Goal: Task Accomplishment & Management: Use online tool/utility

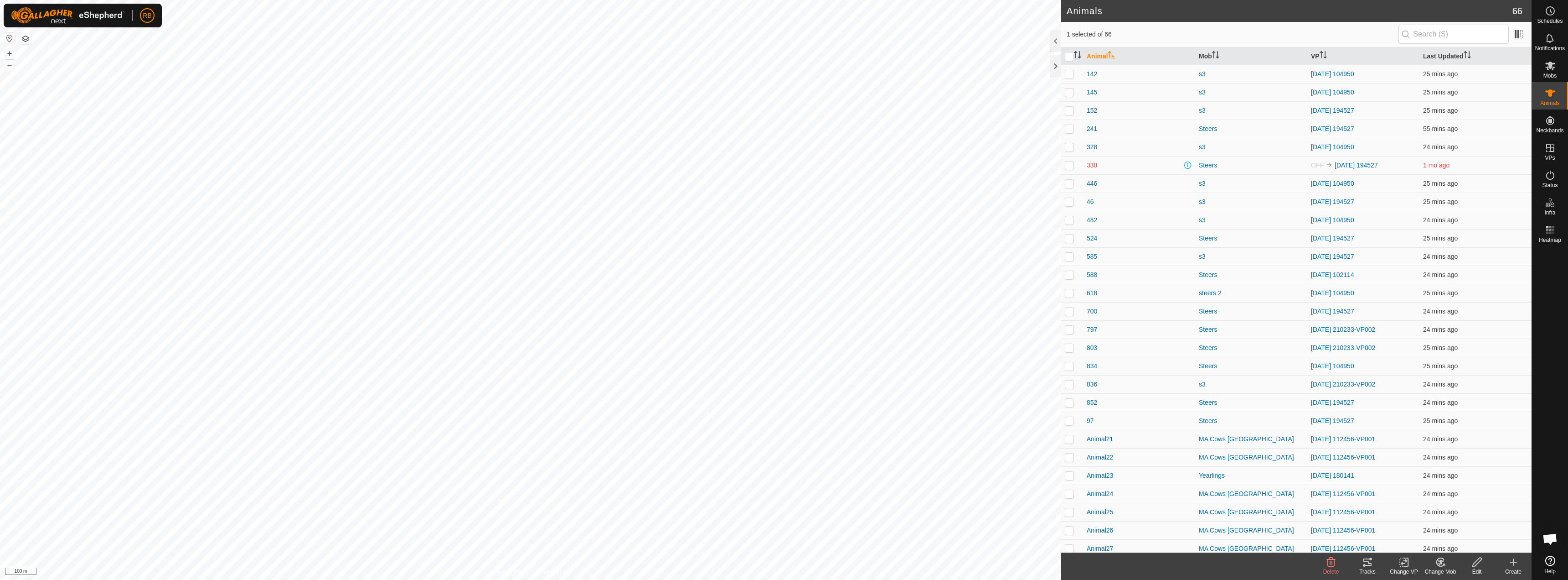
checkbox input "true"
click at [1369, 564] on icon at bounding box center [1368, 562] width 8 height 7
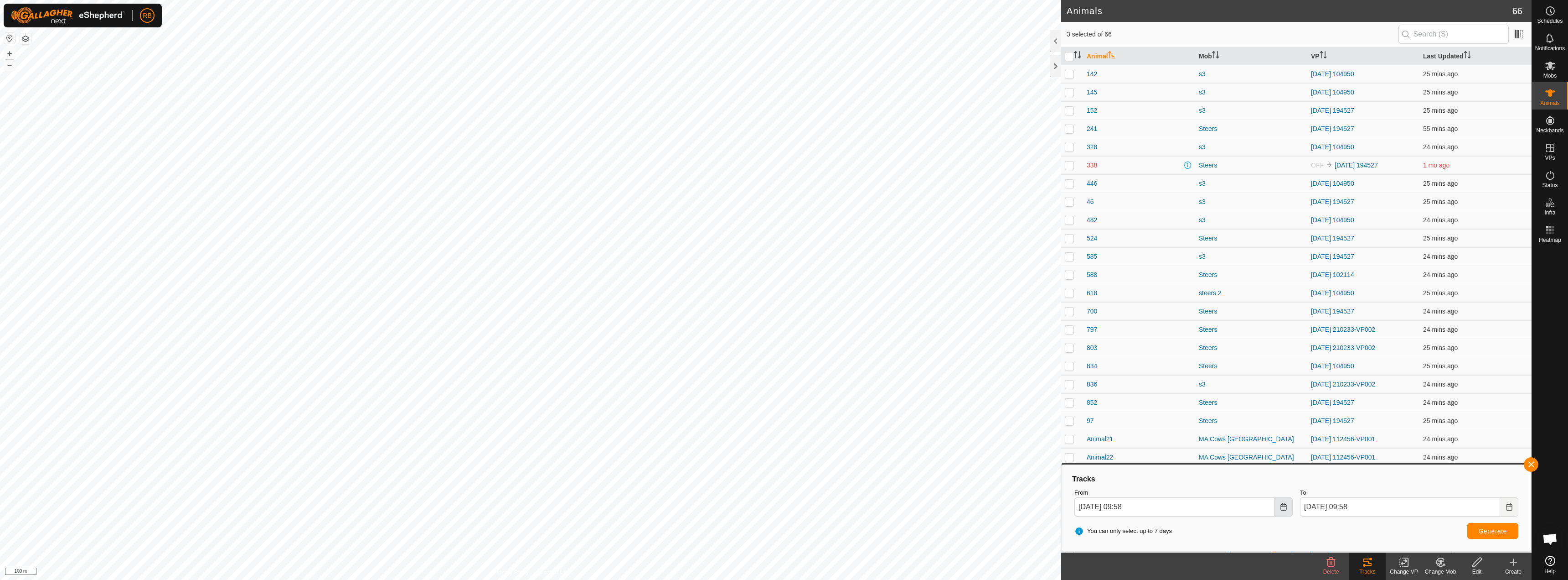
click at [1287, 507] on icon "Choose Date" at bounding box center [1283, 506] width 7 height 7
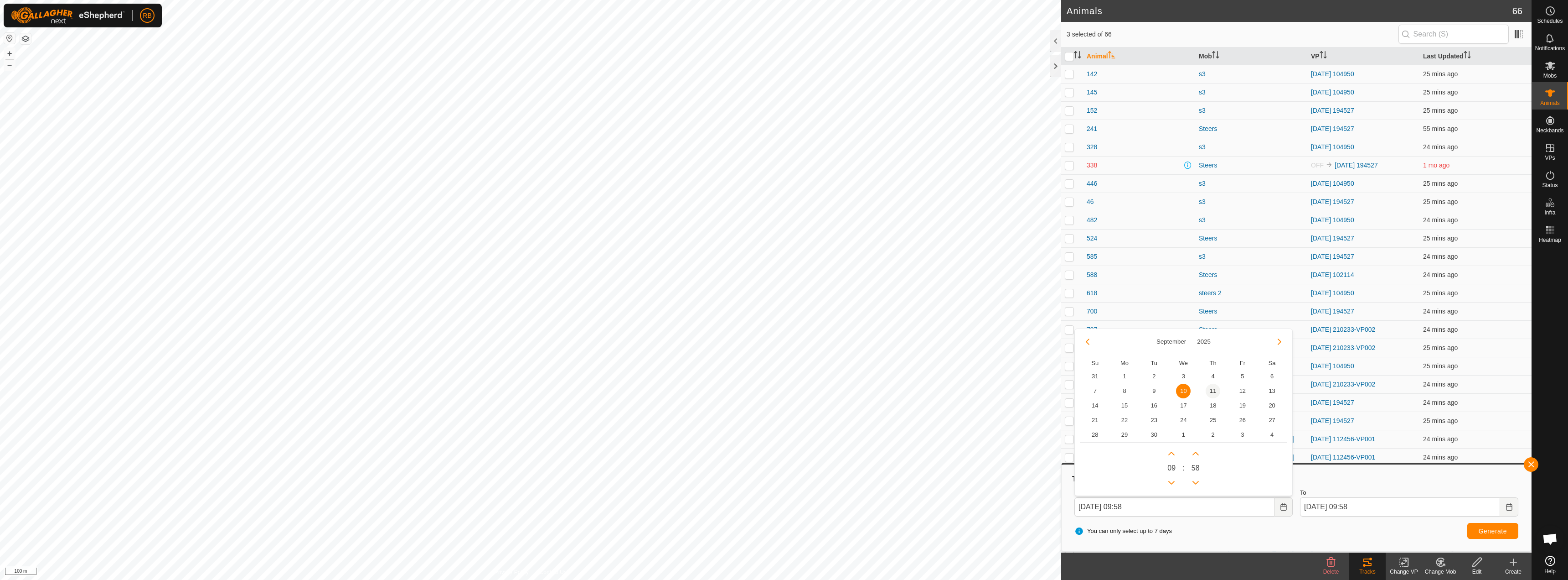
click at [1213, 394] on span "11" at bounding box center [1213, 391] width 14 height 14
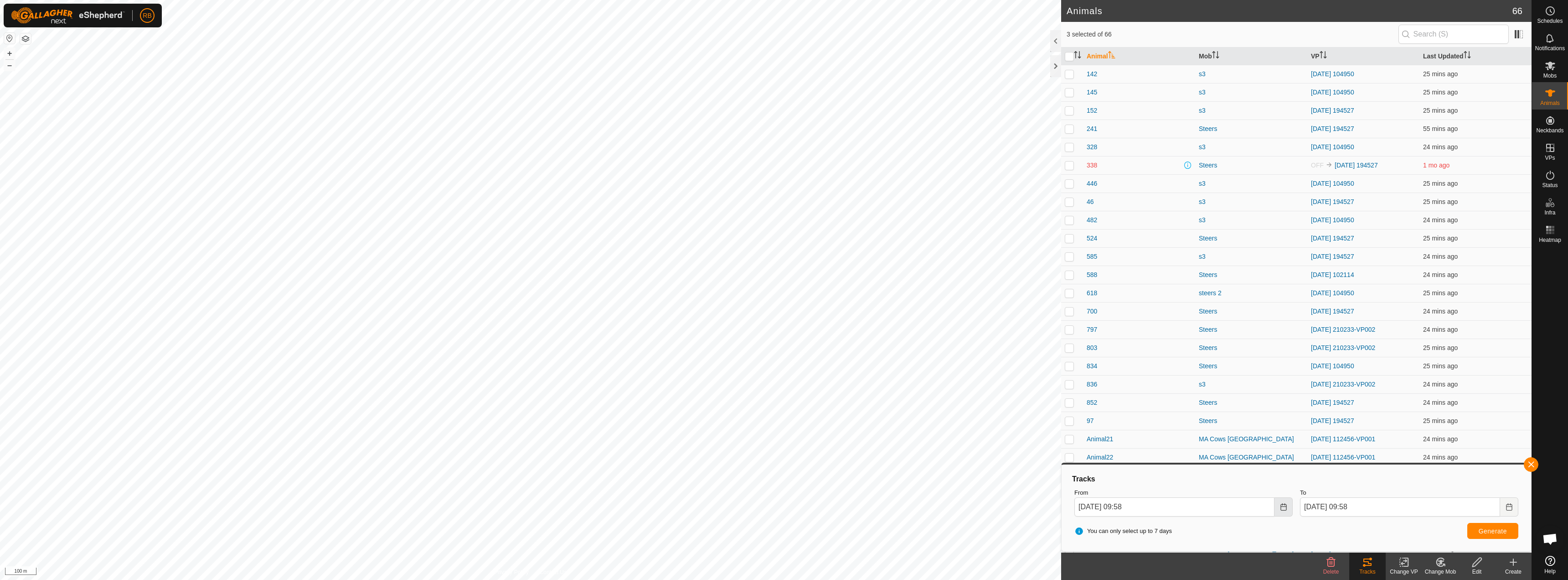
click at [1282, 506] on icon "Choose Date" at bounding box center [1283, 506] width 7 height 7
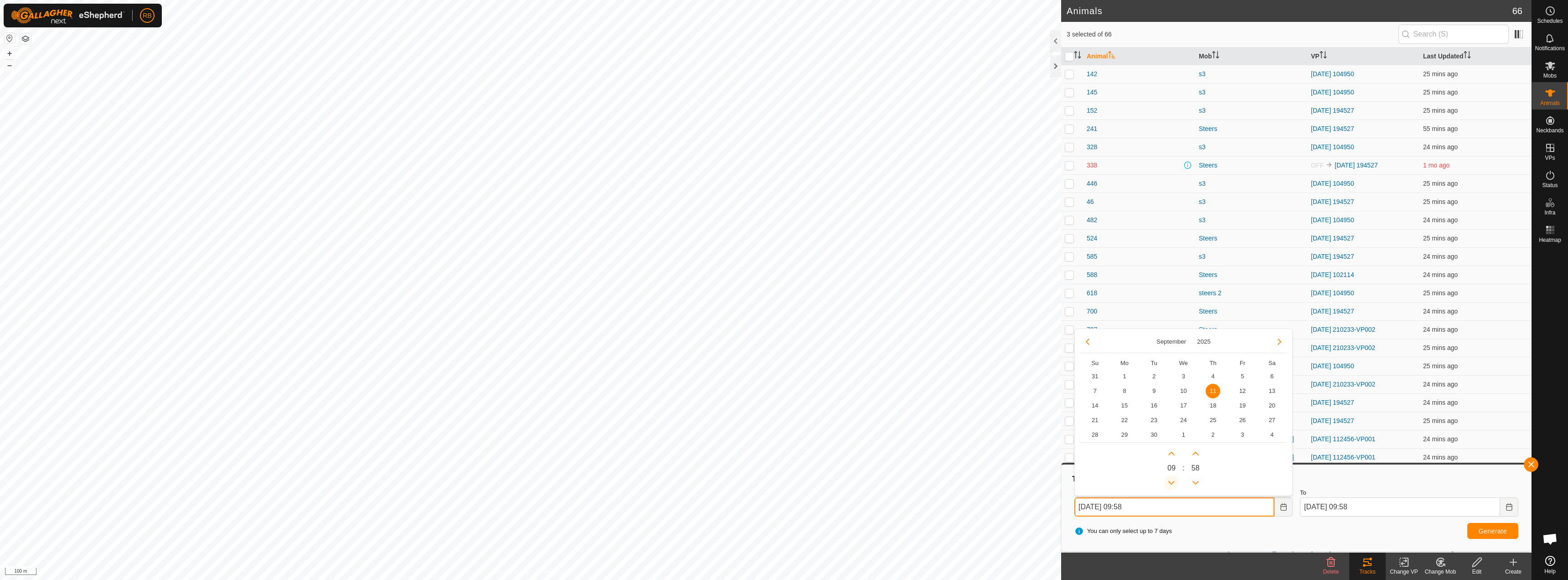
click at [1171, 480] on button "Previous Hour" at bounding box center [1172, 483] width 14 height 14
click at [1172, 480] on span "Previous Hour" at bounding box center [1172, 480] width 0 height 0
click at [1171, 479] on button "Previous Hour" at bounding box center [1172, 483] width 14 height 14
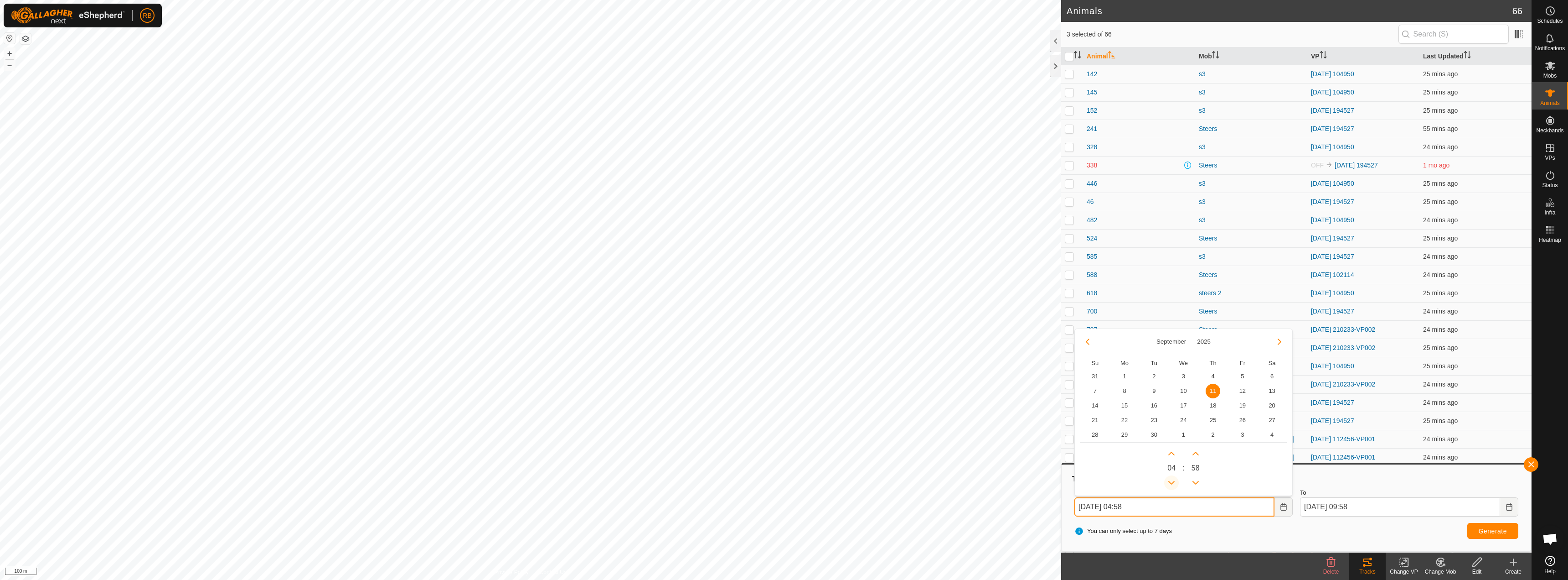
click at [1171, 479] on icon "Previous Hour" at bounding box center [1171, 482] width 7 height 7
click at [1171, 479] on button "Previous Hour" at bounding box center [1172, 483] width 14 height 14
type input "[DATE] 02:58"
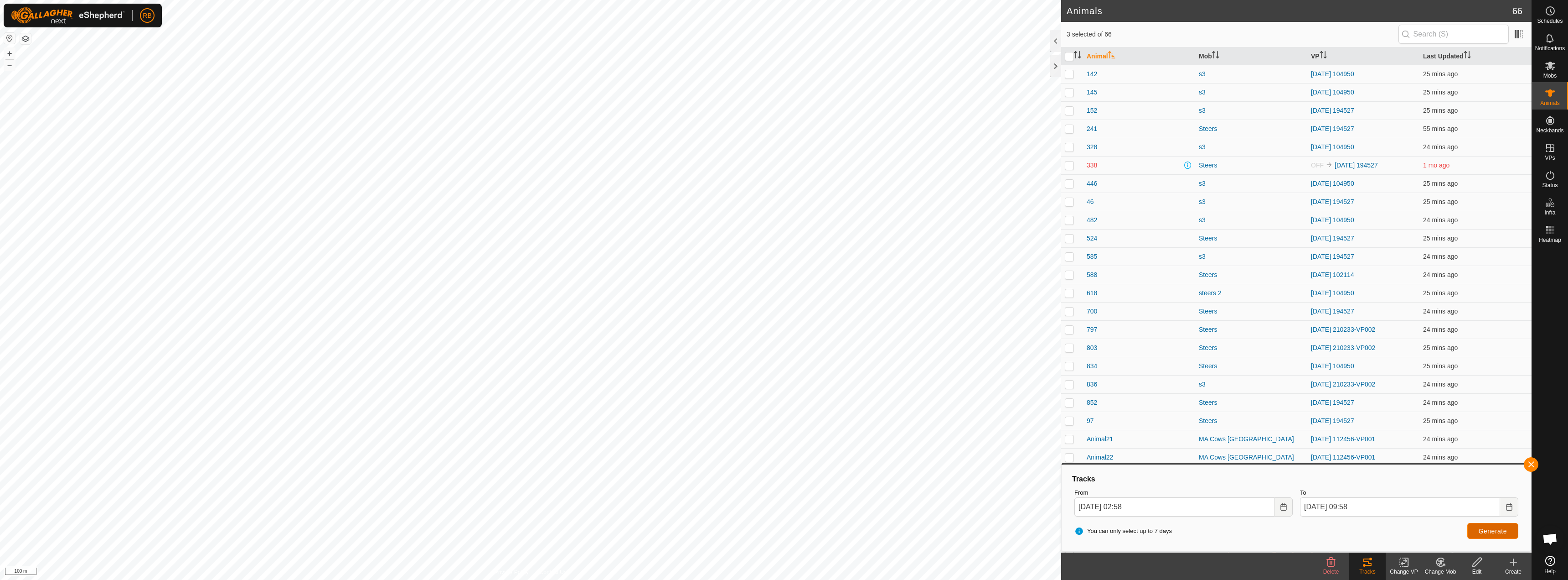
click at [1496, 529] on span "Generate" at bounding box center [1493, 531] width 29 height 7
checkbox input "false"
checkbox input "true"
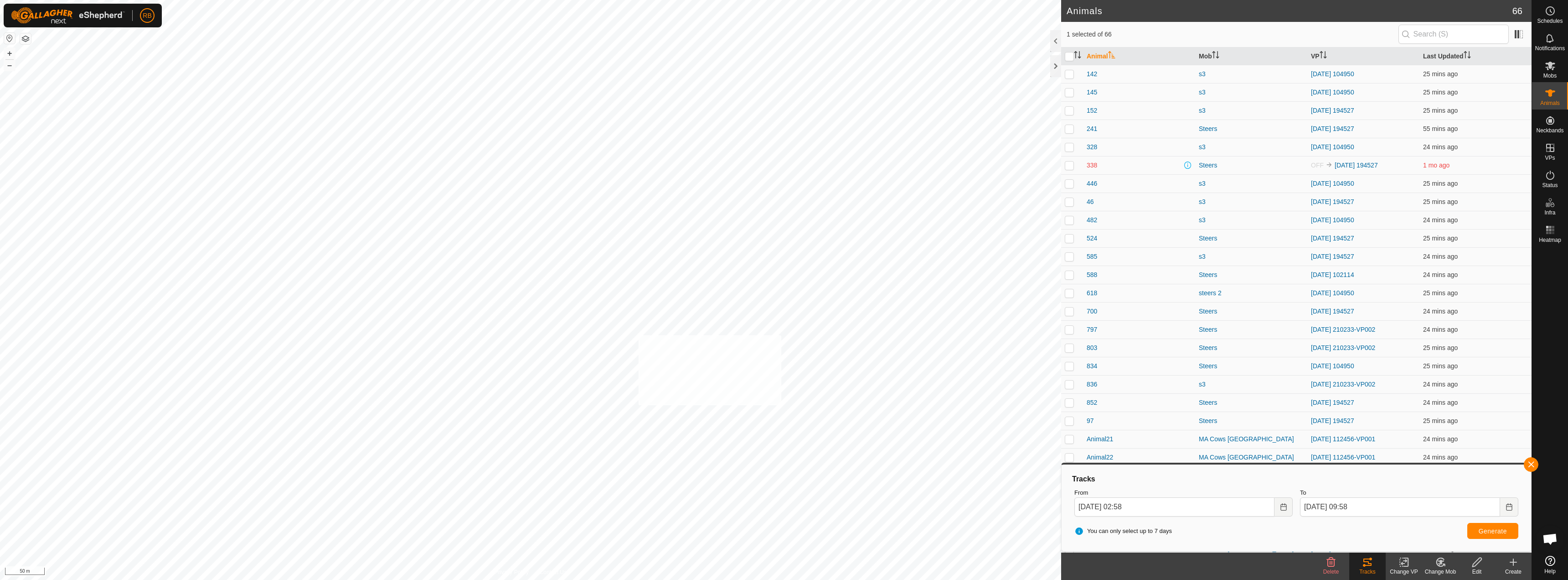
checkbox input "true"
drag, startPoint x: 1533, startPoint y: 463, endPoint x: 1529, endPoint y: 467, distance: 5.7
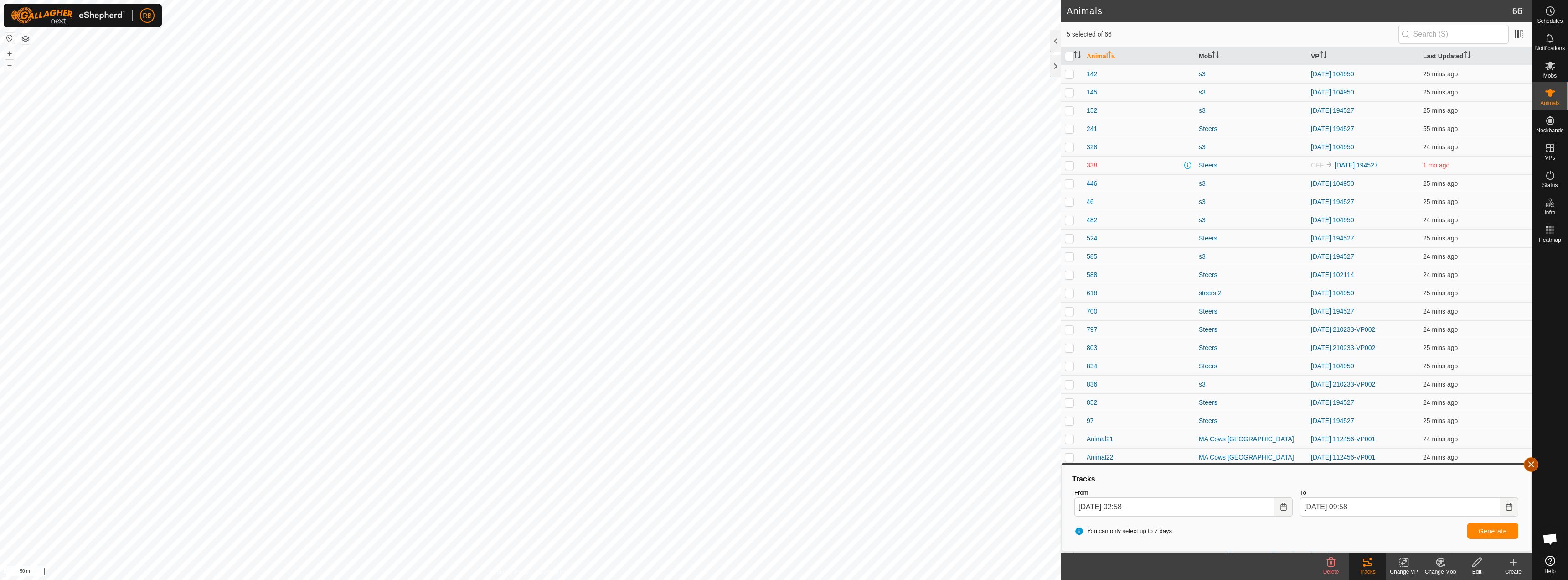
click at [1533, 463] on button "button" at bounding box center [1531, 464] width 14 height 14
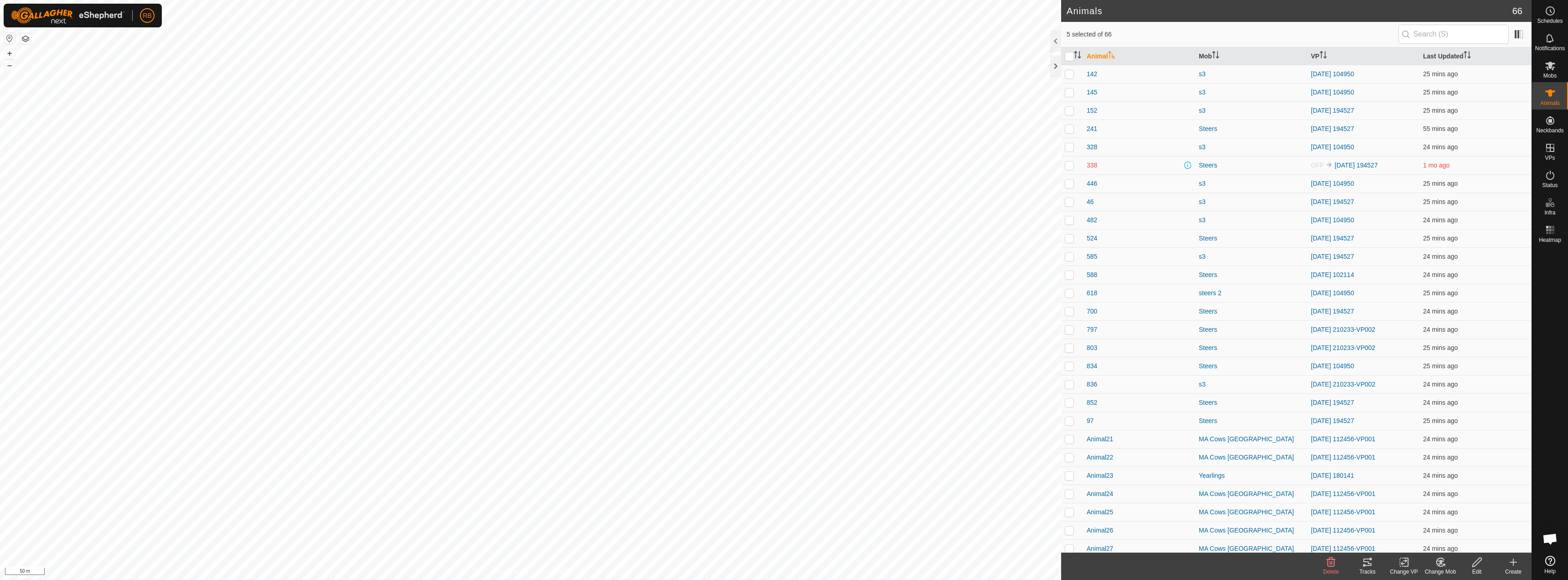
click at [1372, 570] on div "Tracks" at bounding box center [1368, 572] width 36 height 8
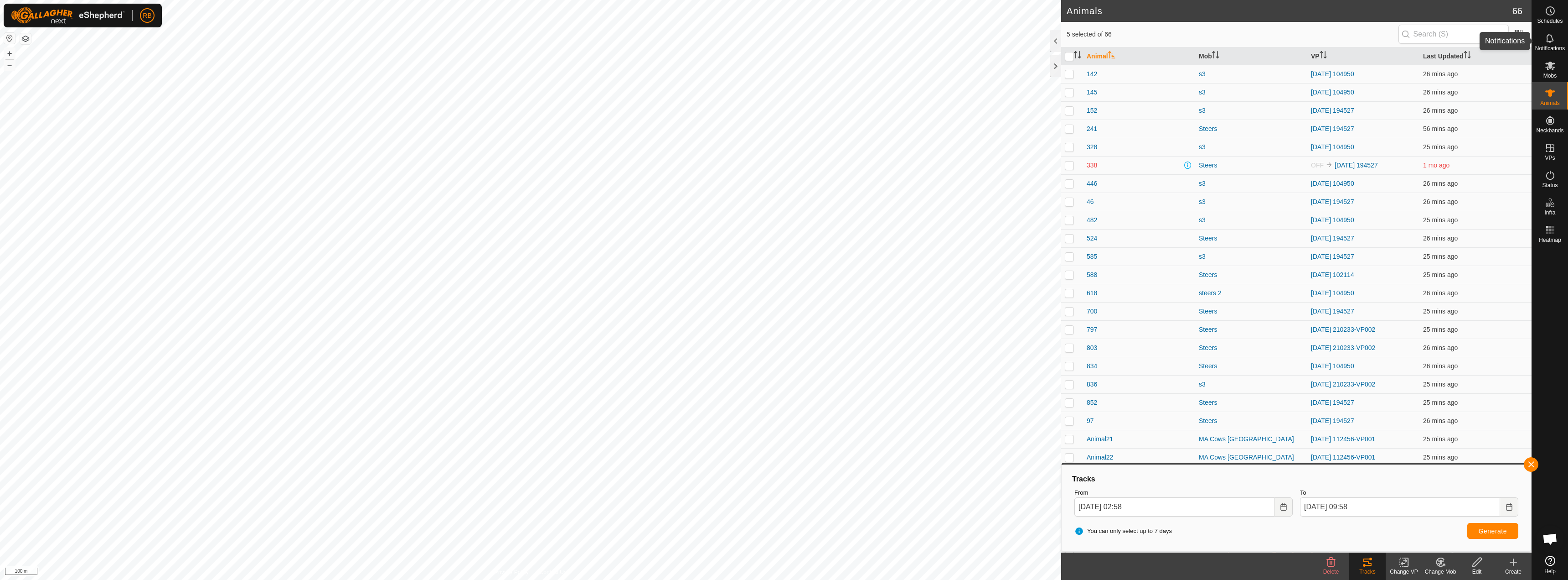
click at [1556, 47] on span "Notifications" at bounding box center [1550, 48] width 30 height 5
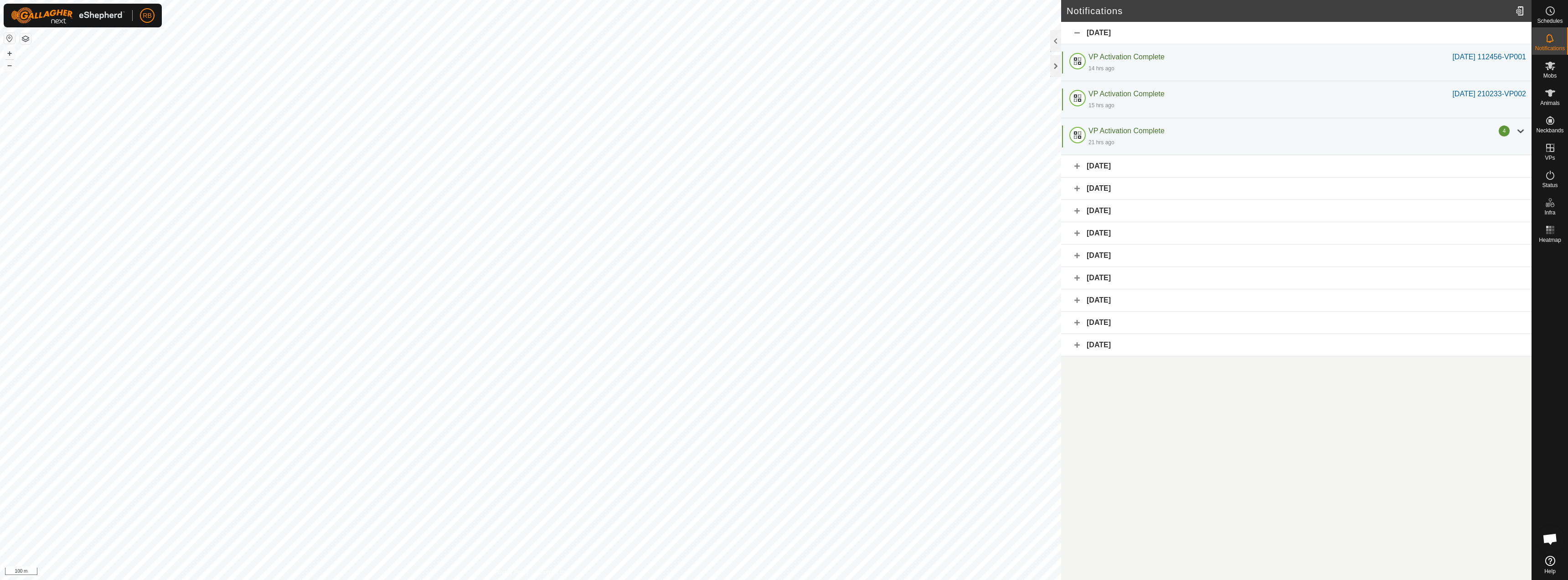
click at [1076, 163] on div "[DATE]" at bounding box center [1297, 166] width 471 height 22
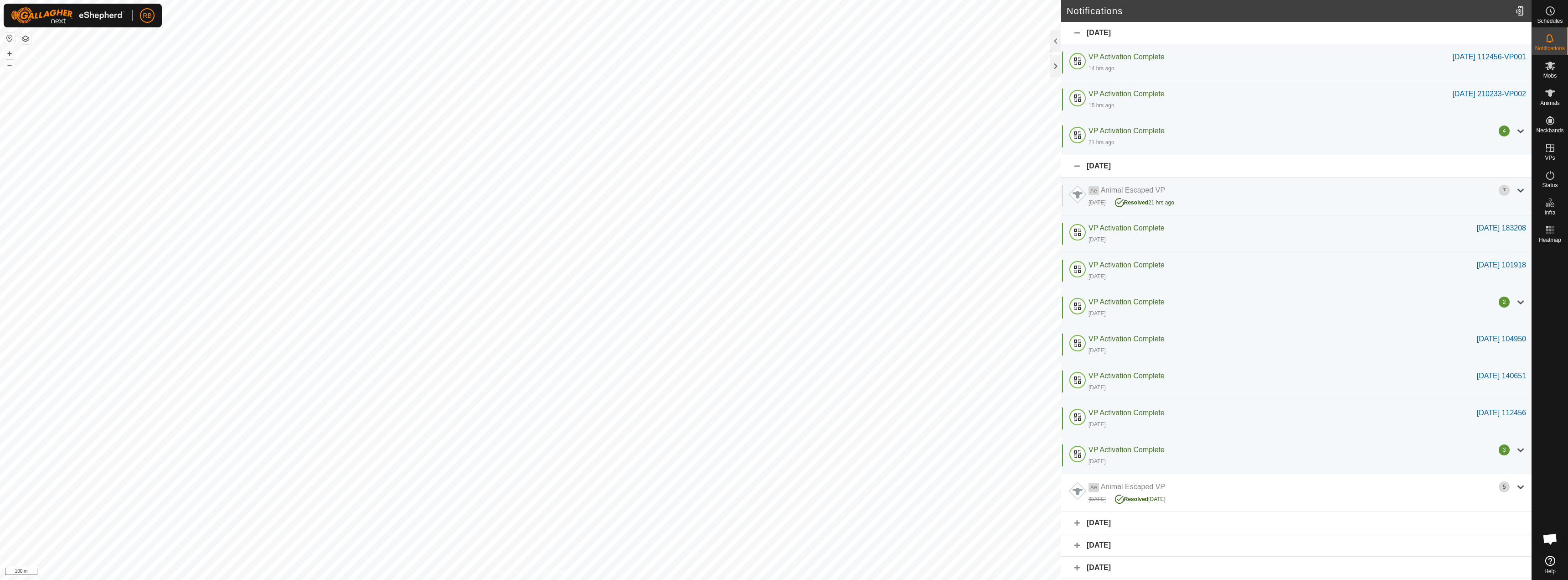
click at [1081, 32] on div "[DATE]" at bounding box center [1297, 33] width 471 height 22
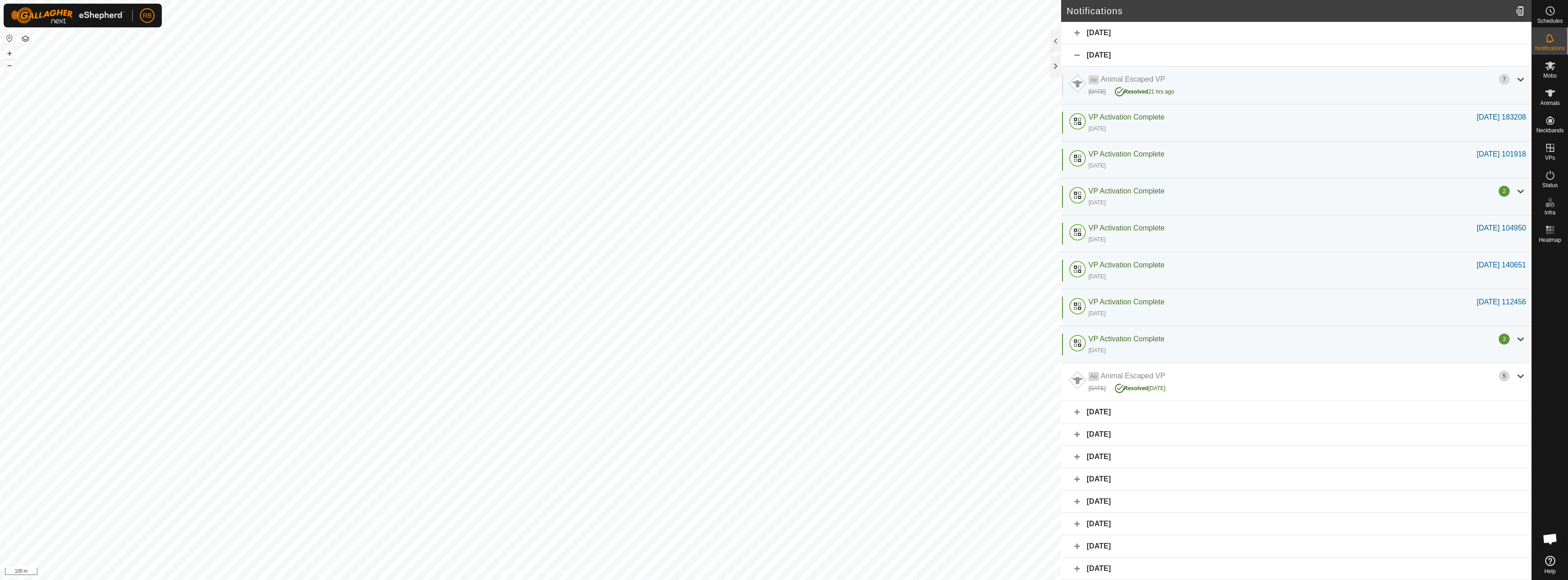
click at [1076, 51] on div "[DATE]" at bounding box center [1297, 55] width 471 height 22
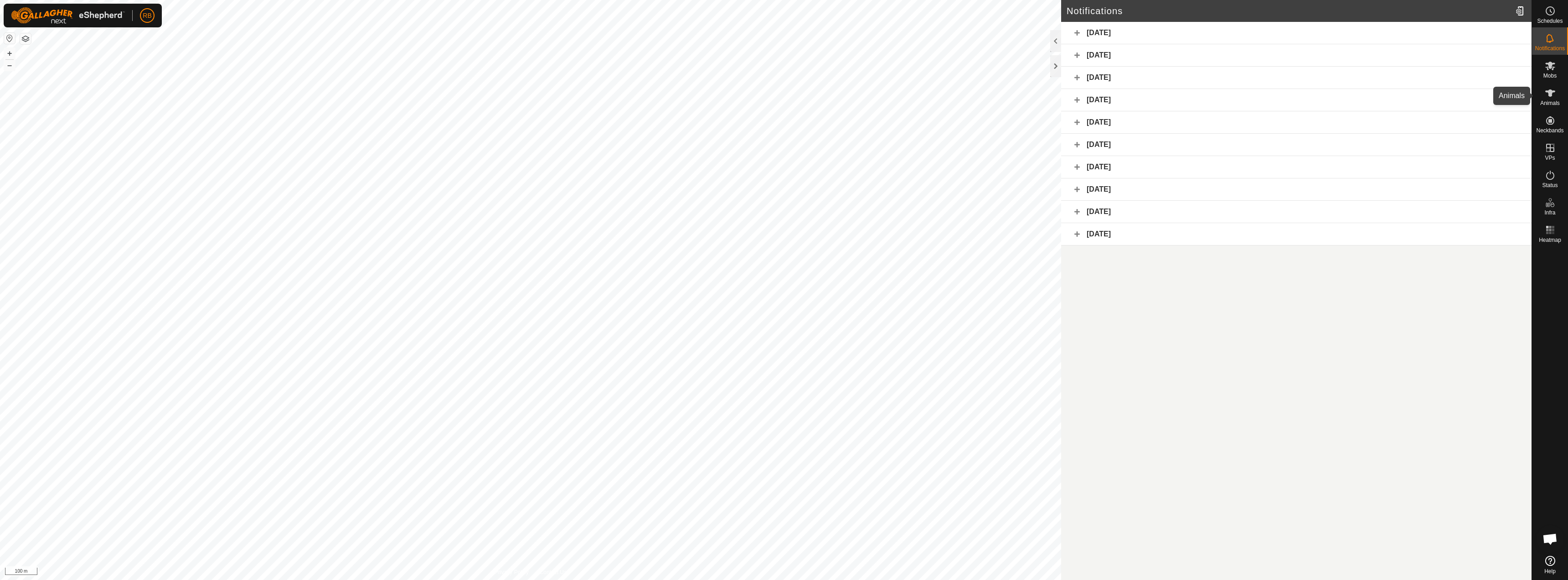
click at [1550, 91] on icon at bounding box center [1550, 93] width 10 height 7
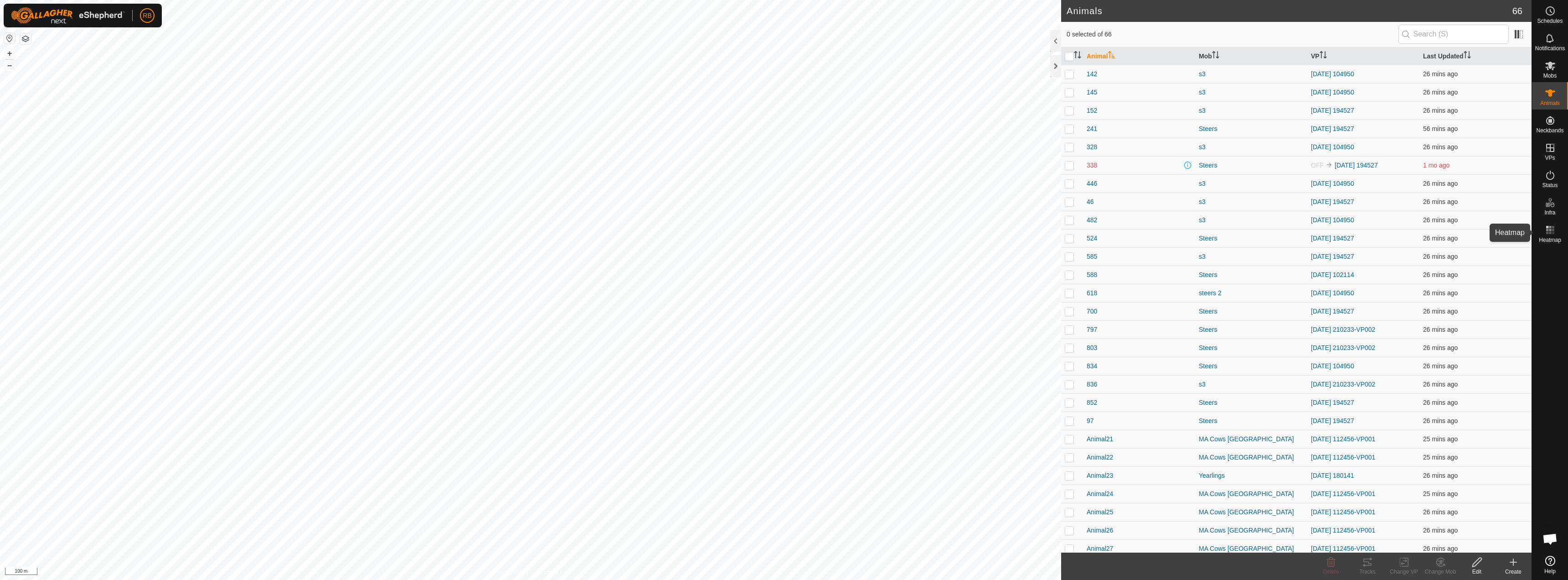
click at [1551, 233] on rect at bounding box center [1550, 233] width 3 height 3
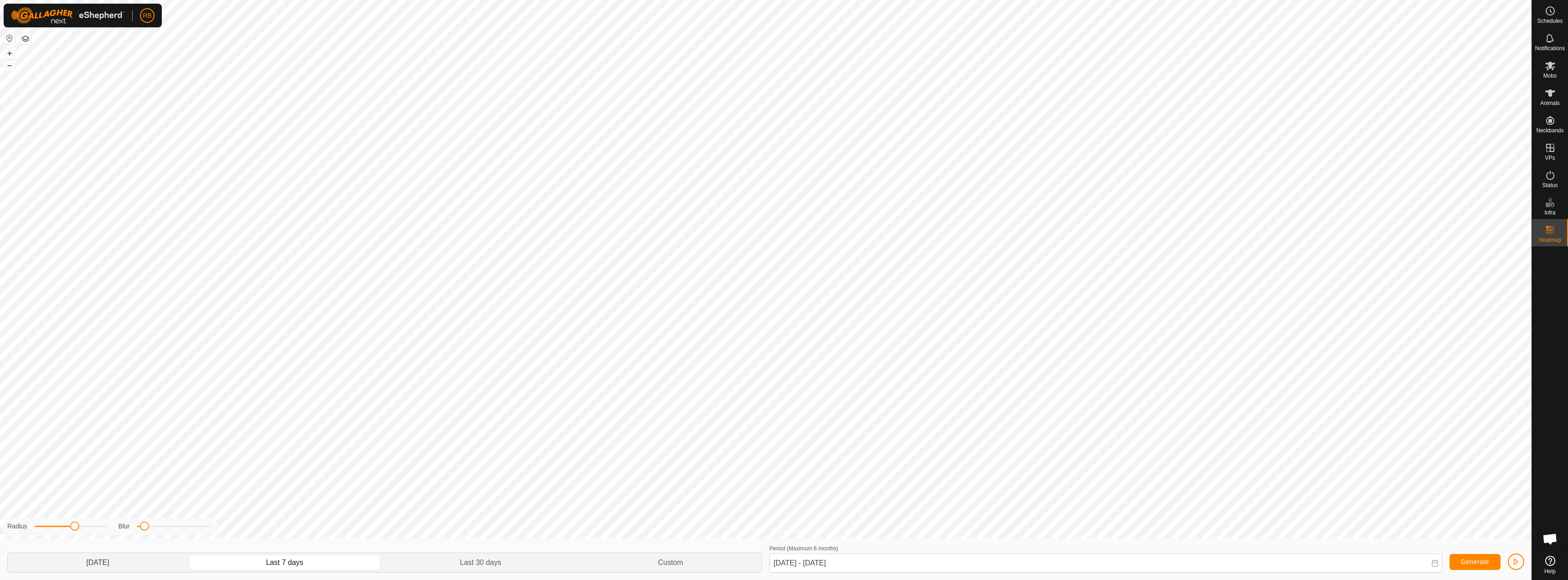
click at [85, 561] on p-togglebutton "[DATE]" at bounding box center [98, 562] width 180 height 19
type input "[DATE] - [DATE]"
click at [1558, 96] on es-animals-svg-icon at bounding box center [1550, 93] width 16 height 14
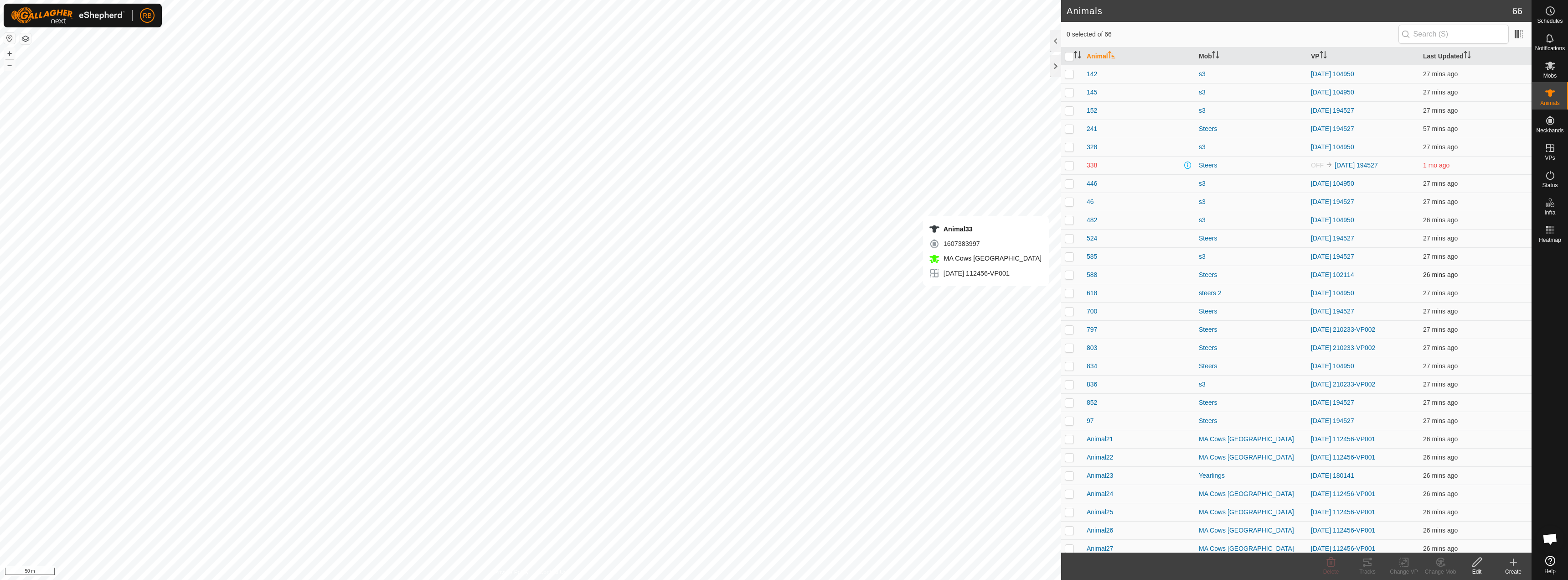
checkbox input "true"
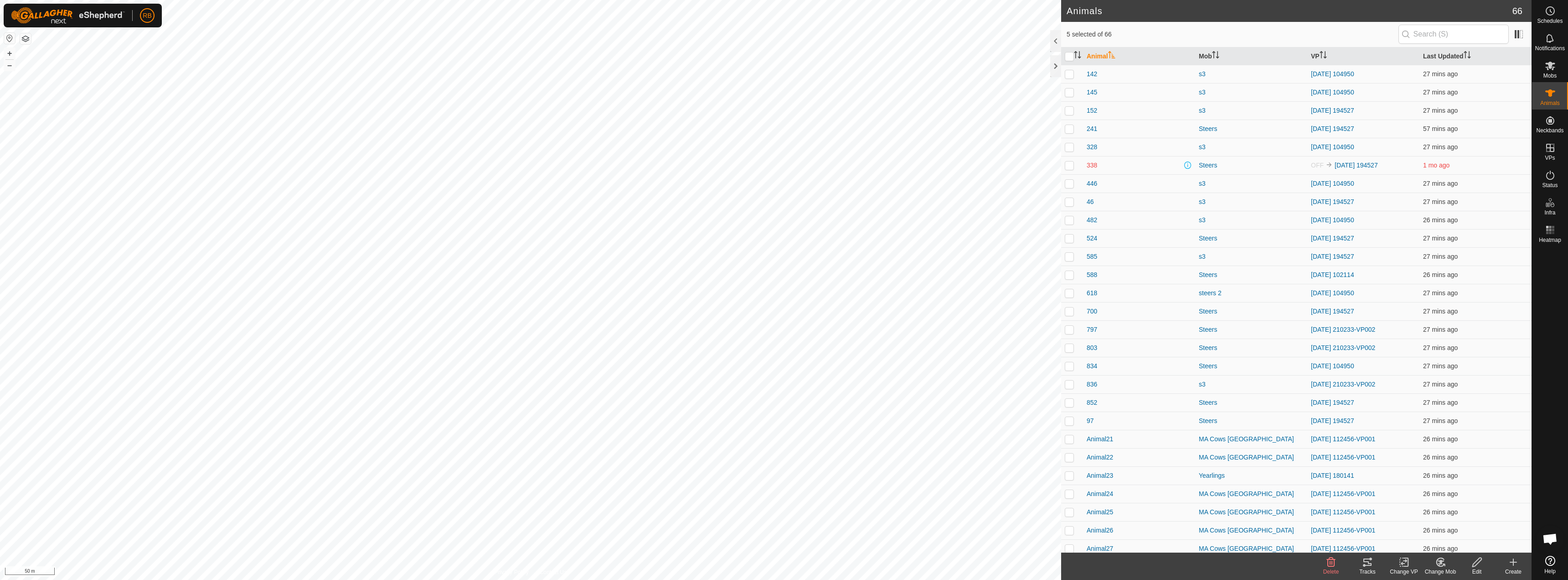
click at [1369, 563] on icon at bounding box center [1368, 562] width 8 height 7
checkbox input "true"
click at [1367, 567] on icon at bounding box center [1368, 562] width 11 height 11
